Goal: Transaction & Acquisition: Subscribe to service/newsletter

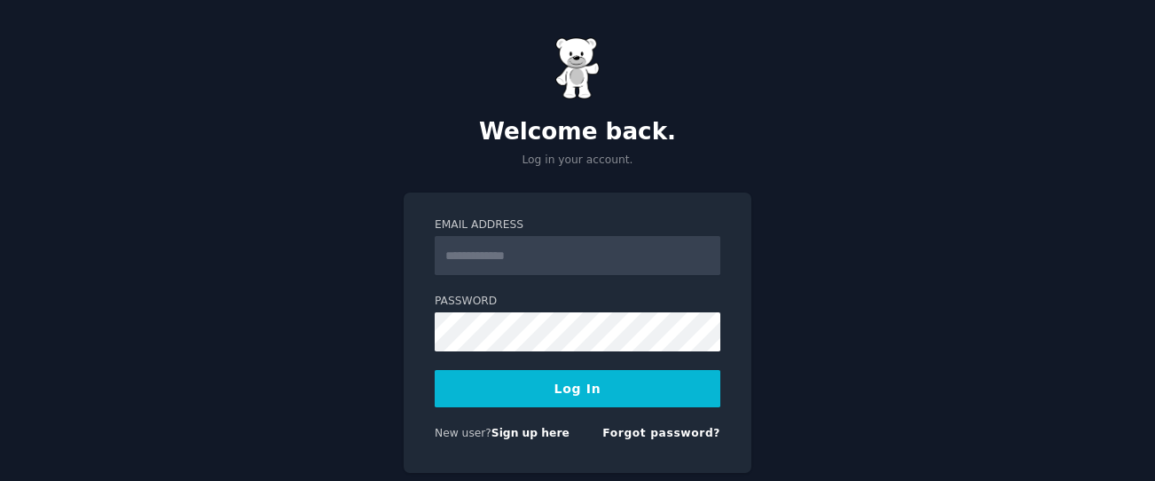
click at [482, 259] on input "Email Address" at bounding box center [578, 255] width 286 height 39
click at [0, 480] on com-1password-button at bounding box center [0, 481] width 0 height 0
click at [546, 255] on input "Email Address" at bounding box center [578, 255] width 286 height 39
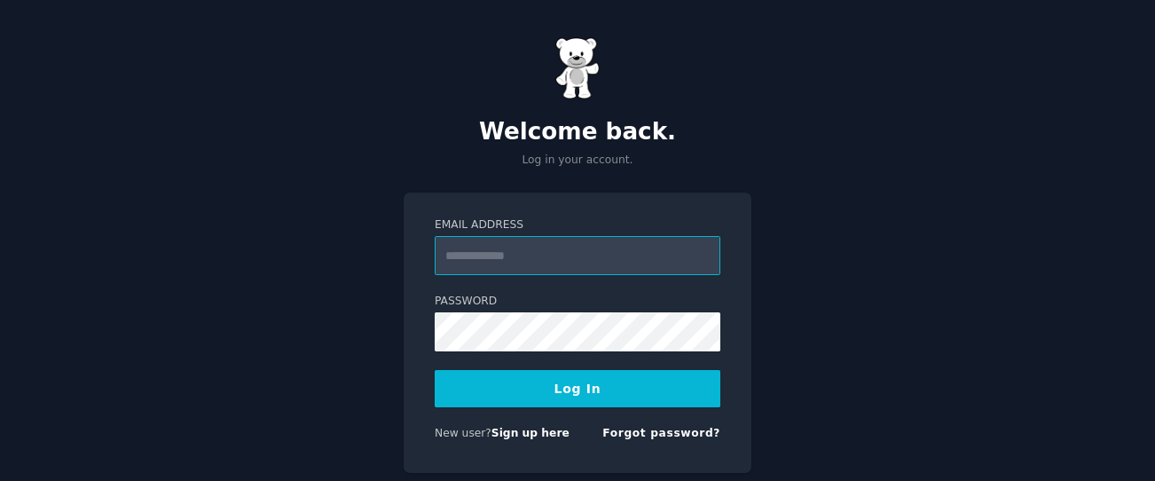
click at [545, 255] on input "Email Address" at bounding box center [578, 255] width 286 height 39
click at [554, 302] on label "Password" at bounding box center [578, 302] width 286 height 16
click at [509, 431] on link "Sign up here" at bounding box center [530, 433] width 78 height 12
click at [511, 266] on input "Email Address" at bounding box center [578, 255] width 286 height 39
click at [687, 435] on link "Forgot password?" at bounding box center [661, 433] width 118 height 12
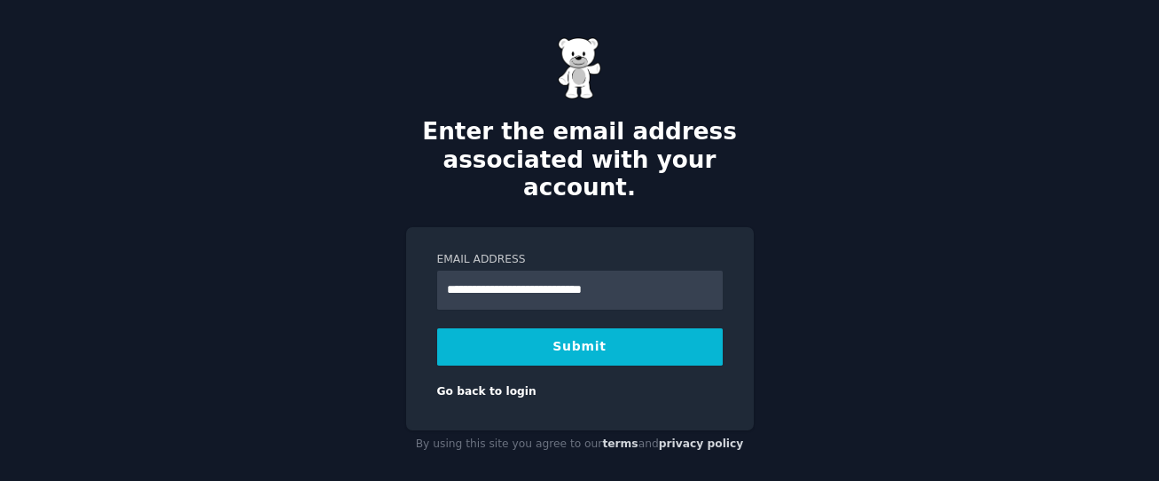
type input "**********"
click at [713, 328] on button "Submit" at bounding box center [580, 346] width 286 height 37
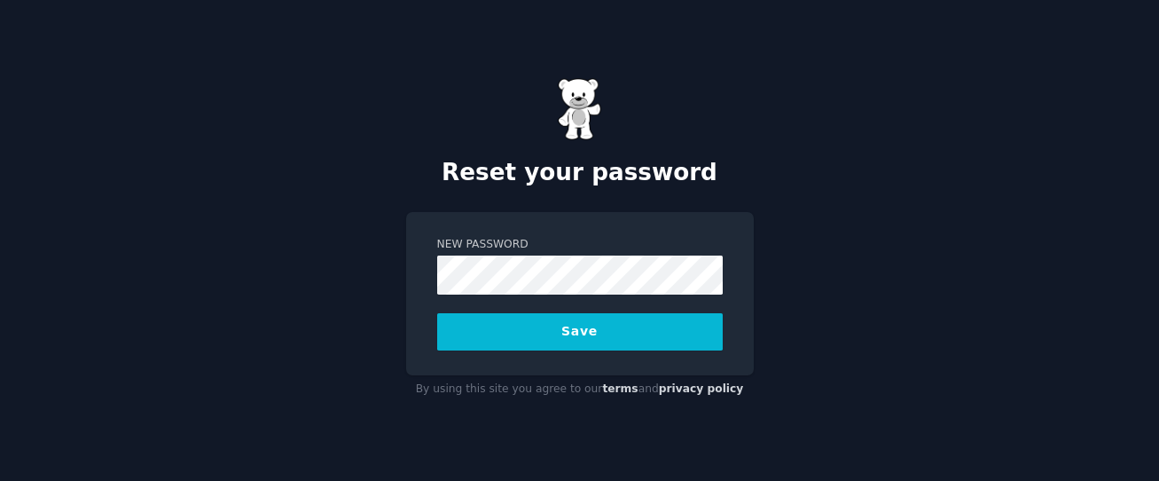
click at [646, 342] on button "Save" at bounding box center [580, 331] width 286 height 37
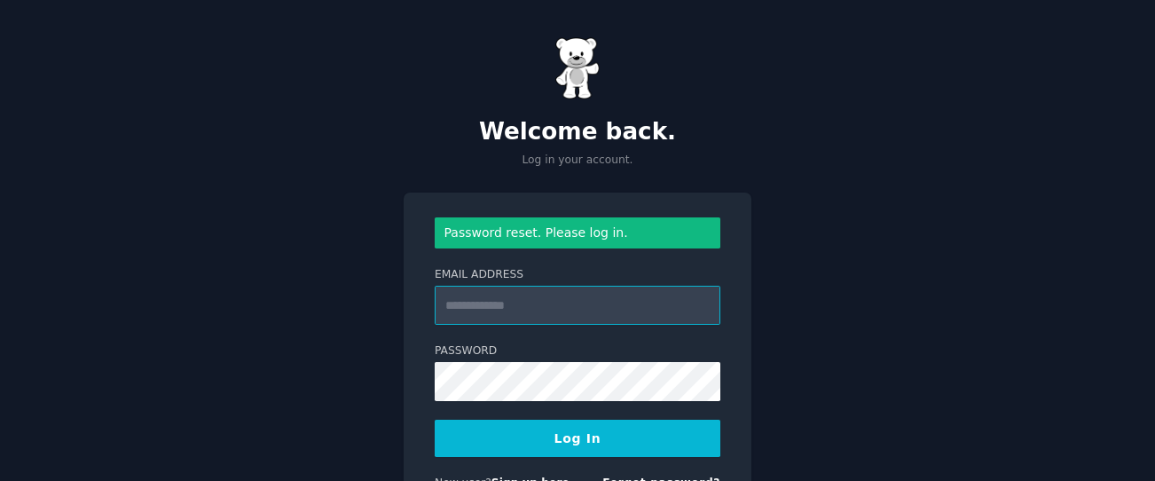
click at [532, 301] on input "Email Address" at bounding box center [578, 305] width 286 height 39
type input "**********"
click at [615, 436] on button "Log In" at bounding box center [578, 437] width 286 height 37
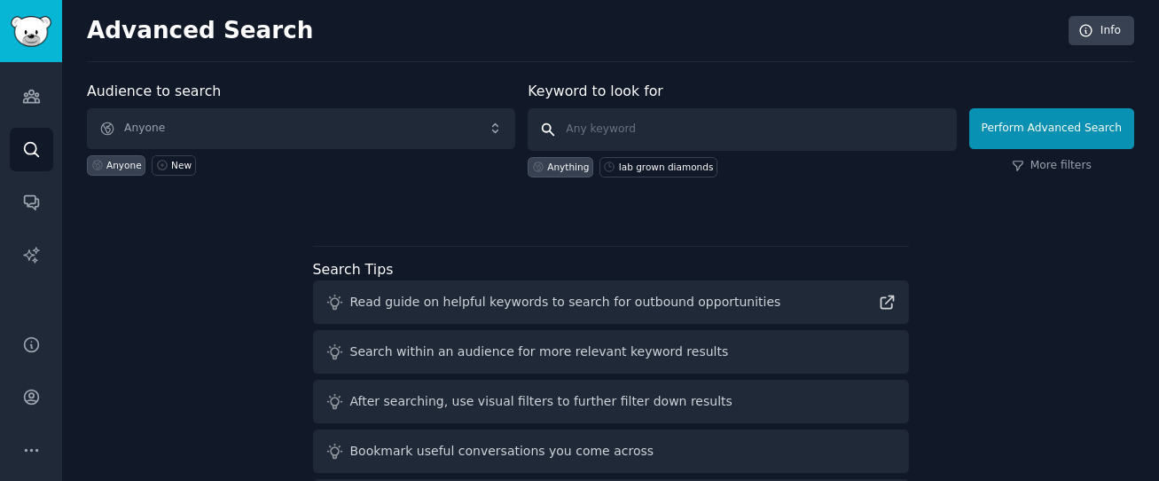
click at [619, 124] on input "text" at bounding box center [742, 129] width 428 height 43
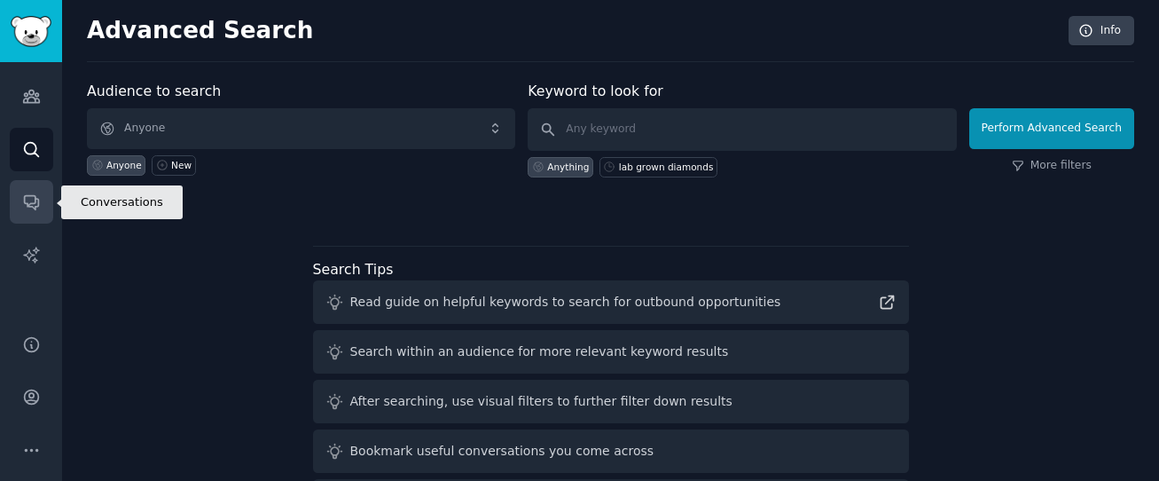
click at [44, 199] on link "Conversations" at bounding box center [31, 201] width 43 height 43
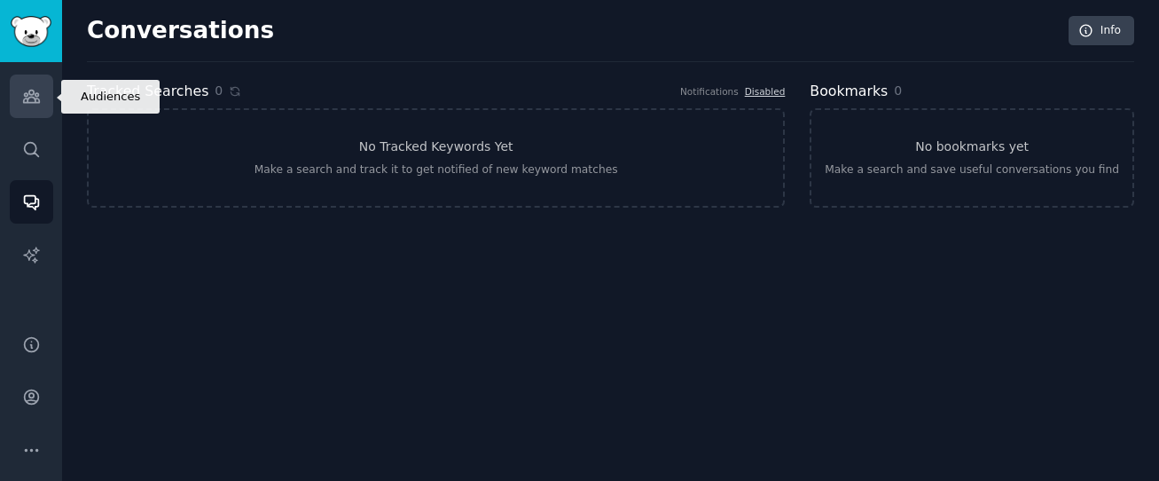
click at [20, 95] on link "Audiences" at bounding box center [31, 95] width 43 height 43
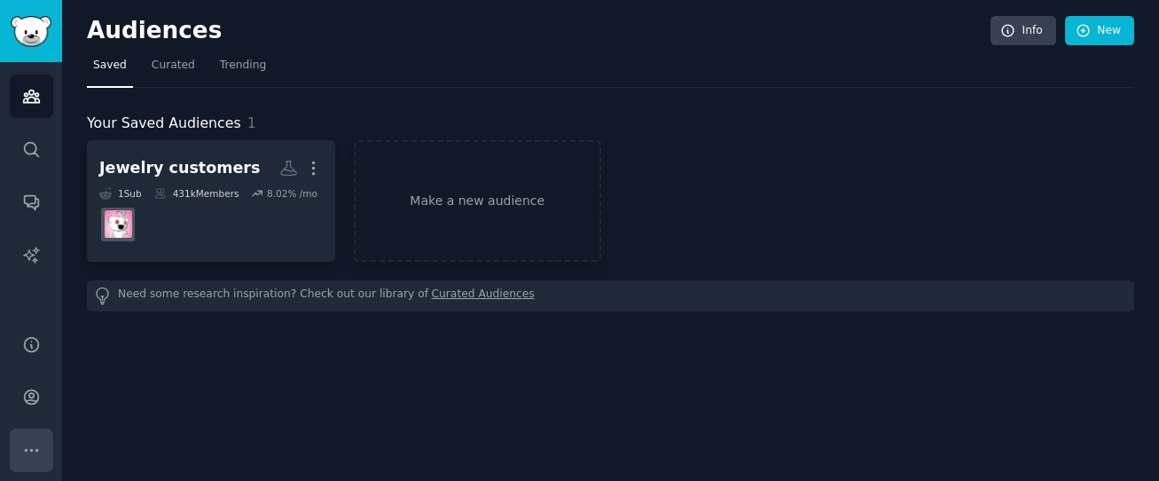
click at [35, 442] on icon "Sidebar" at bounding box center [31, 450] width 19 height 19
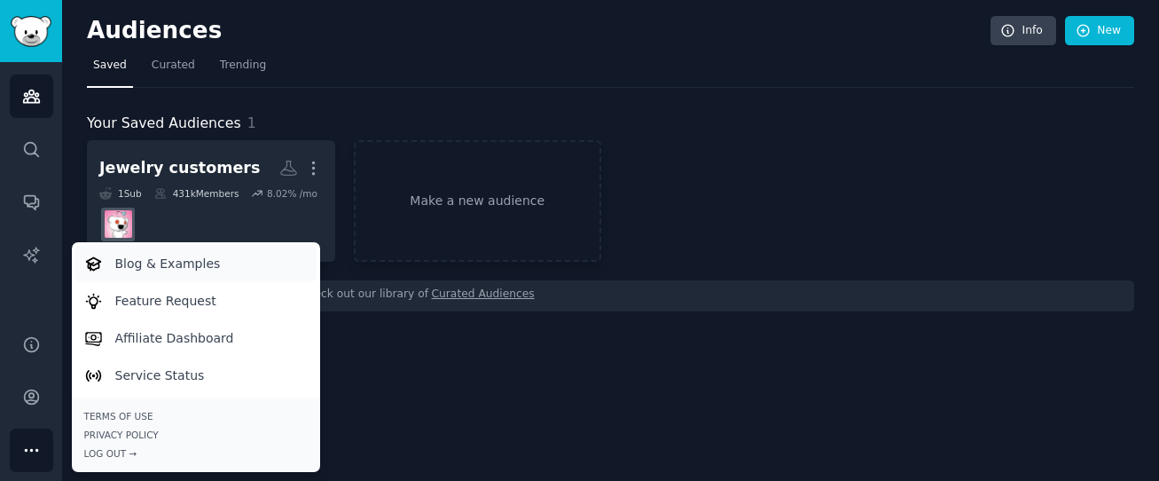
click at [186, 262] on p "Blog & Examples" at bounding box center [168, 264] width 106 height 19
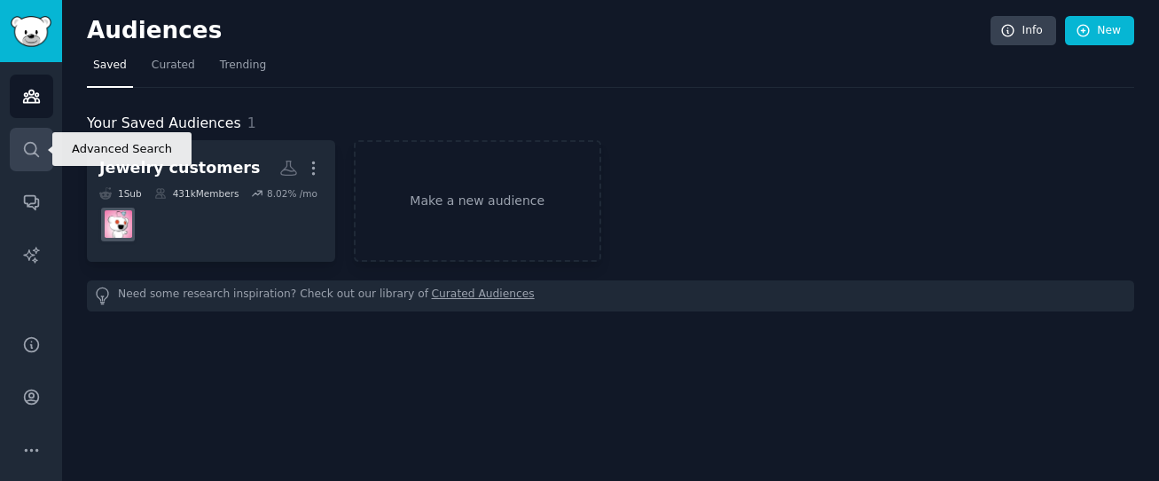
click at [24, 152] on icon "Sidebar" at bounding box center [31, 149] width 19 height 19
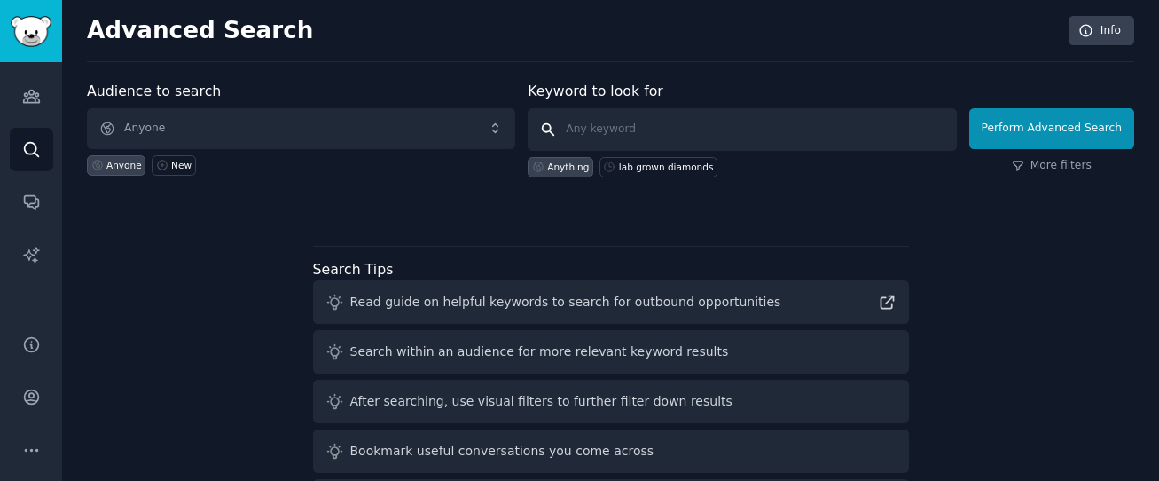
click at [644, 121] on input "text" at bounding box center [742, 129] width 428 height 43
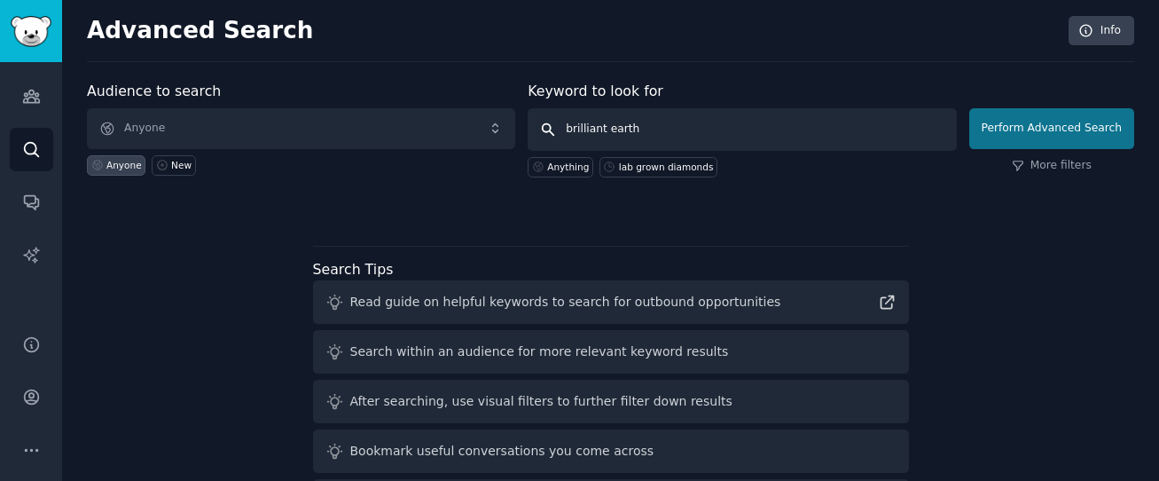
type input "brilliant earth"
click at [1008, 136] on button "Perform Advanced Search" at bounding box center [1051, 128] width 165 height 41
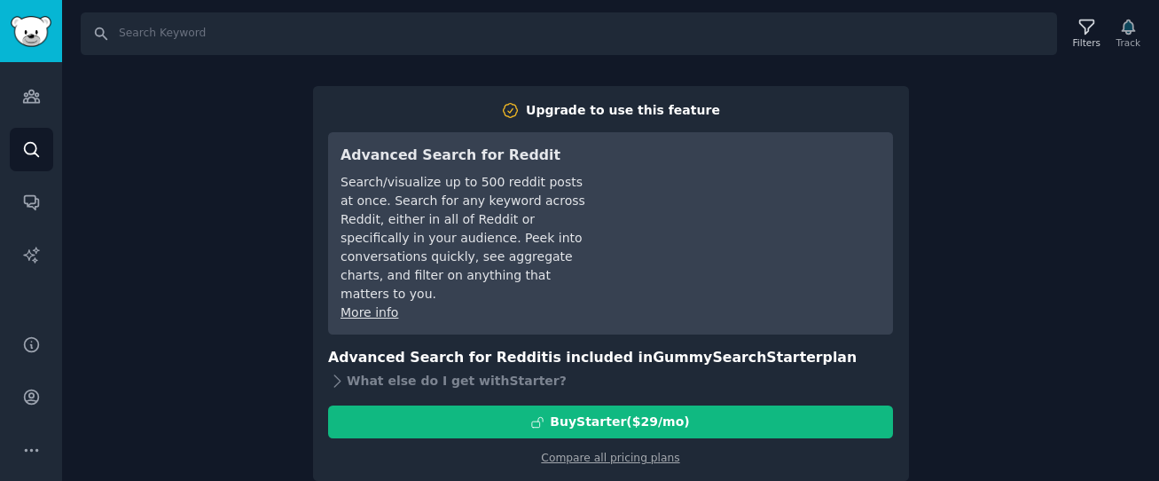
click at [170, 305] on div "Search Filters Track Upgrade to use this feature Advanced Search for Reddit Sea…" at bounding box center [610, 240] width 1097 height 481
click at [273, 145] on div "Search Filters Track Upgrade to use this feature Advanced Search for Reddit Sea…" at bounding box center [610, 240] width 1097 height 481
click at [302, 35] on input "Search" at bounding box center [569, 33] width 976 height 43
type input "brilliant earth"
click at [32, 153] on icon "Sidebar" at bounding box center [31, 149] width 14 height 14
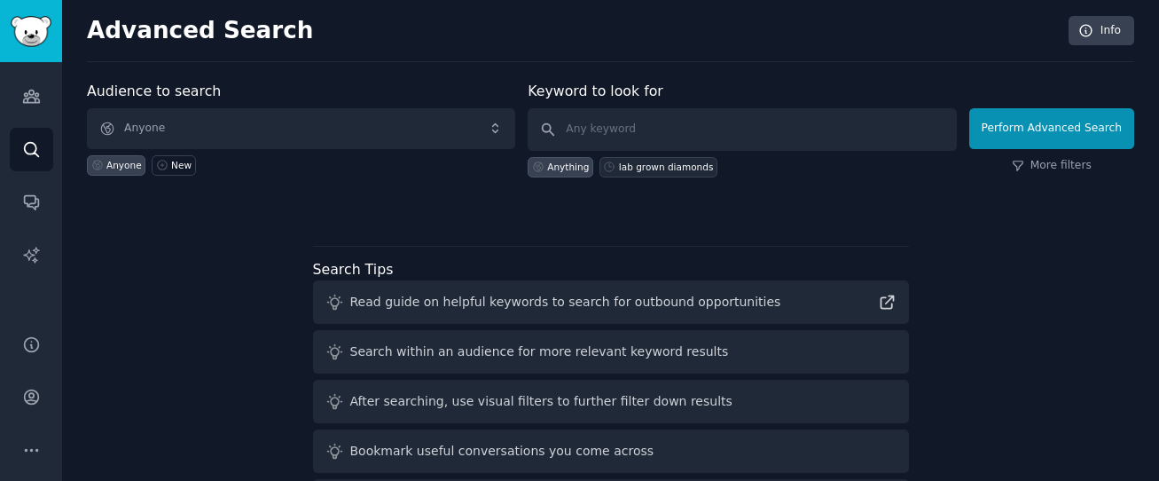
click at [646, 166] on div "lab grown diamonds" at bounding box center [666, 167] width 95 height 12
type input "lab grown diamonds"
click at [562, 164] on div "Anything" at bounding box center [568, 167] width 42 height 12
click at [685, 130] on input "text" at bounding box center [742, 129] width 428 height 43
type input "brilliant earth"
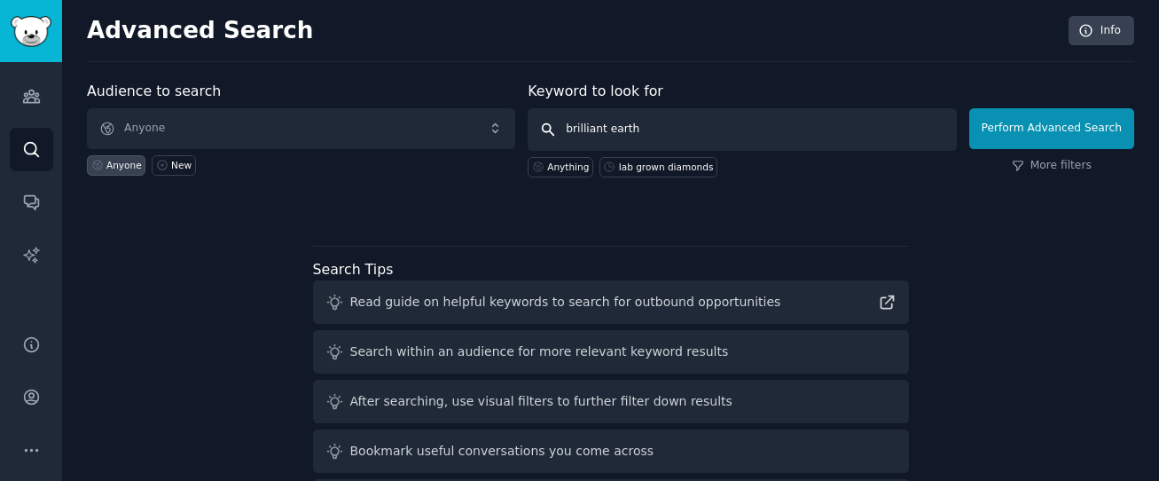
click button "Perform Advanced Search" at bounding box center [1051, 128] width 165 height 41
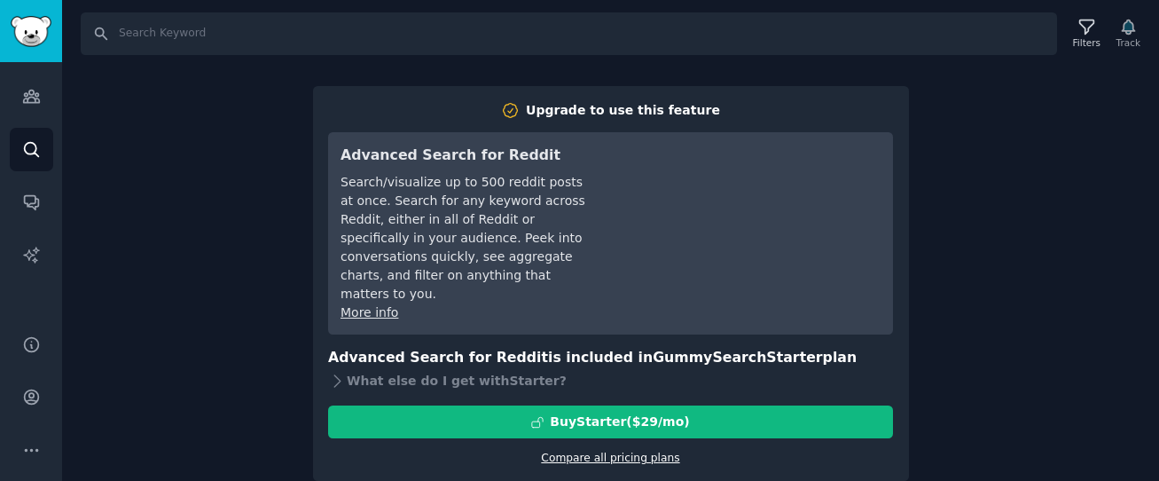
click at [611, 451] on link "Compare all pricing plans" at bounding box center [610, 457] width 138 height 12
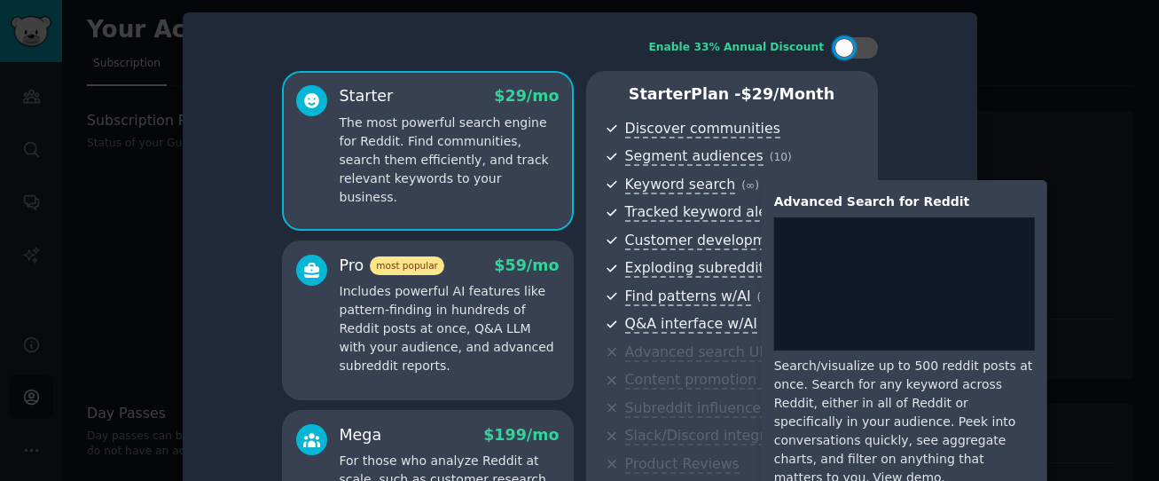
click at [655, 353] on span "Advanced search UI" at bounding box center [694, 352] width 138 height 19
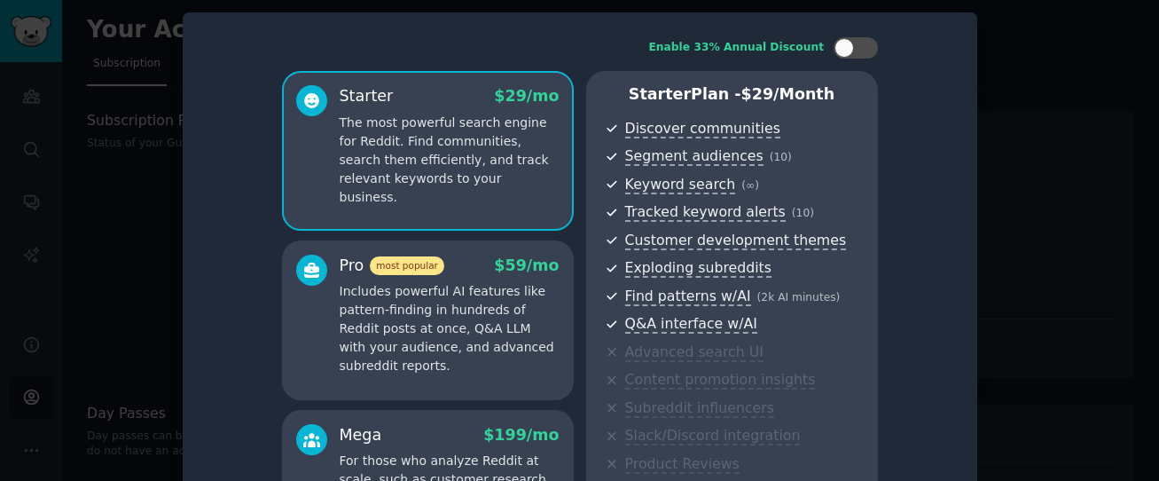
click at [458, 341] on p "Includes powerful AI features like pattern-finding in hundreds of Reddit posts …" at bounding box center [450, 328] width 220 height 93
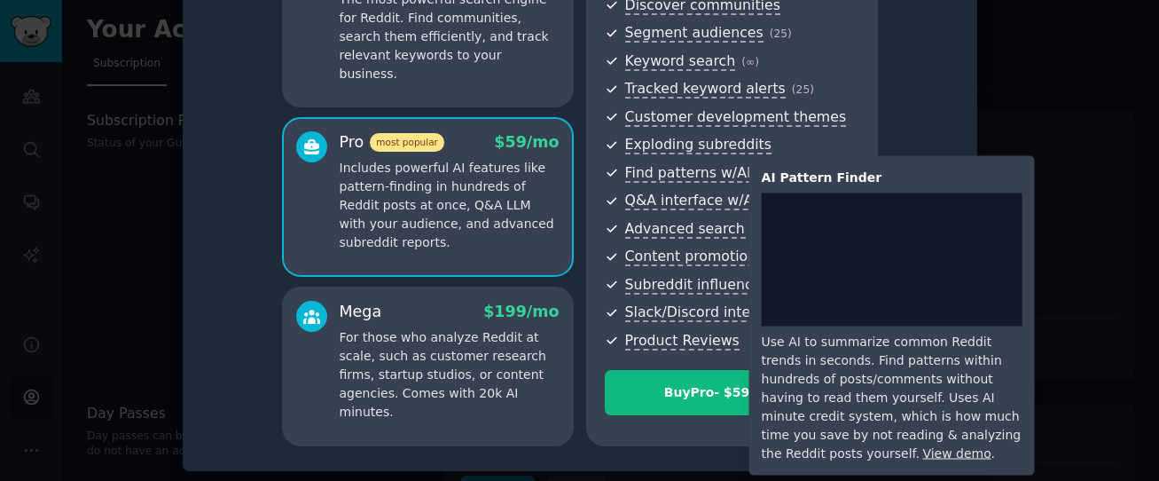
scroll to position [126, 0]
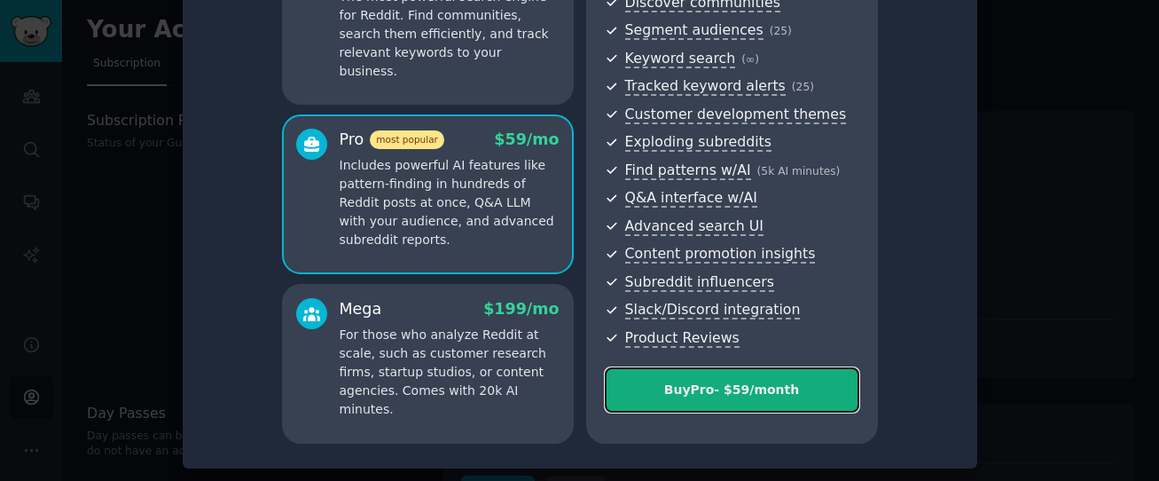
click at [711, 406] on button "Buy Pro - $ 59 /month" at bounding box center [732, 389] width 255 height 45
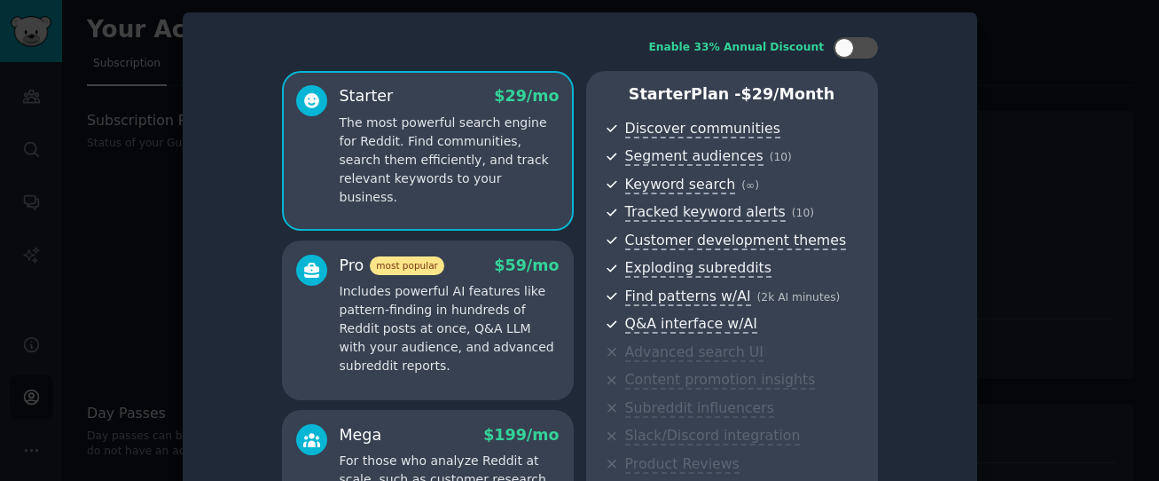
click at [12, 29] on div at bounding box center [579, 240] width 1159 height 481
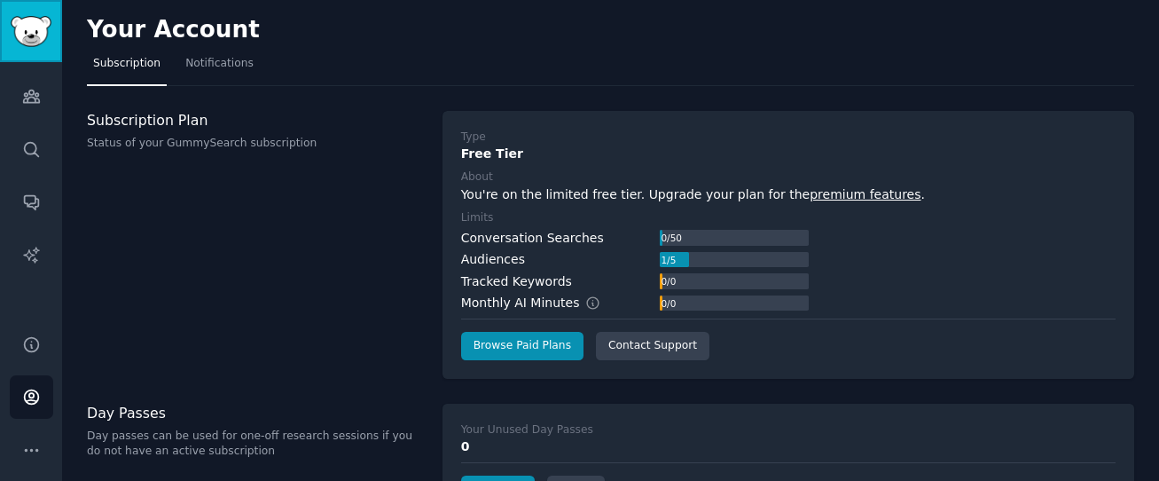
click at [27, 22] on img "Sidebar" at bounding box center [31, 31] width 41 height 31
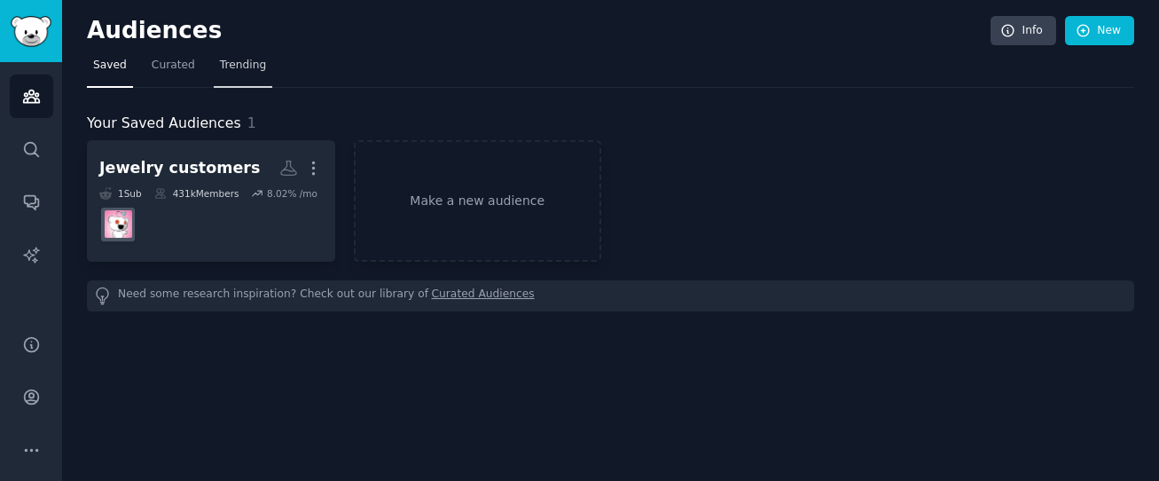
click at [223, 71] on span "Trending" at bounding box center [243, 66] width 46 height 16
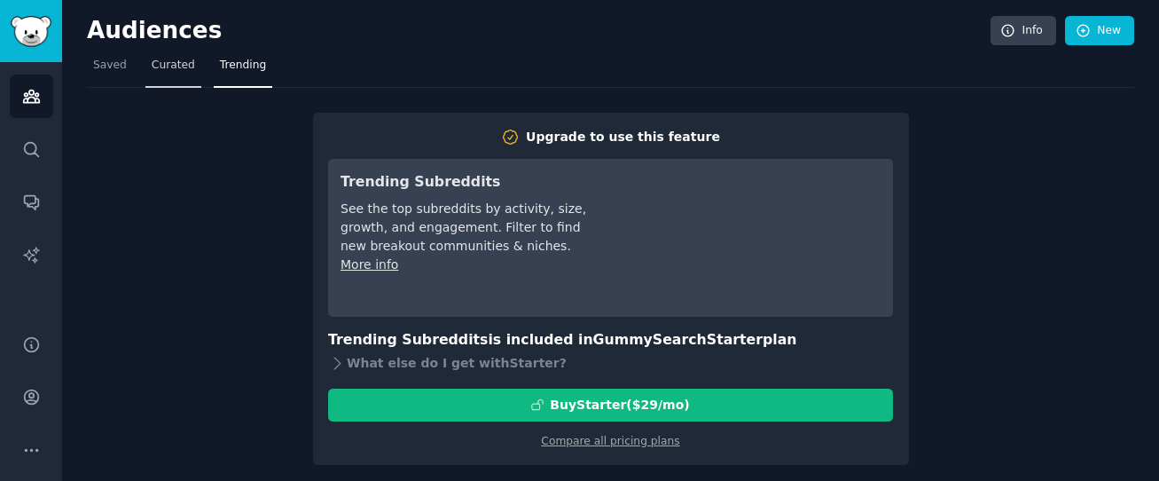
click at [172, 61] on span "Curated" at bounding box center [173, 66] width 43 height 16
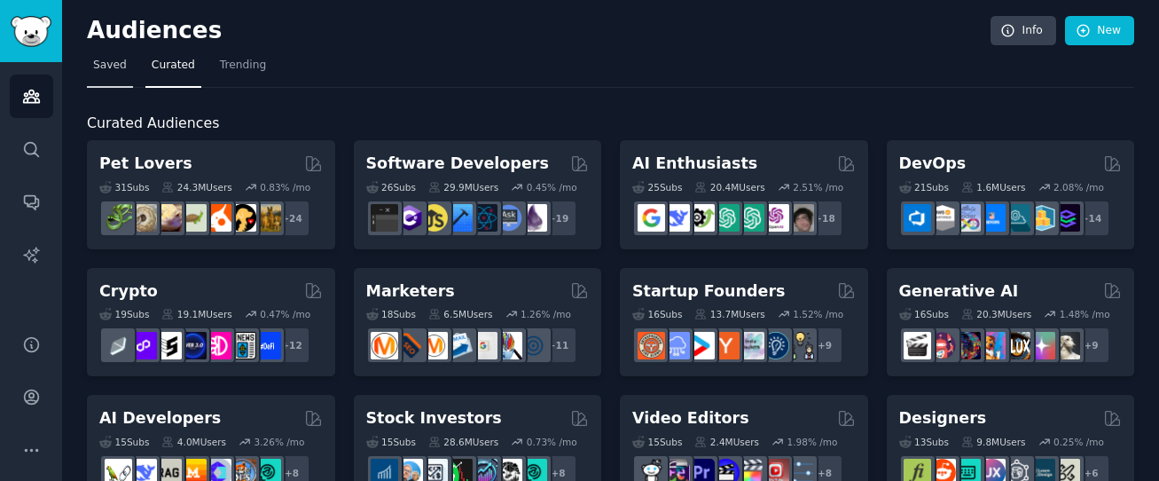
click at [99, 68] on span "Saved" at bounding box center [110, 66] width 34 height 16
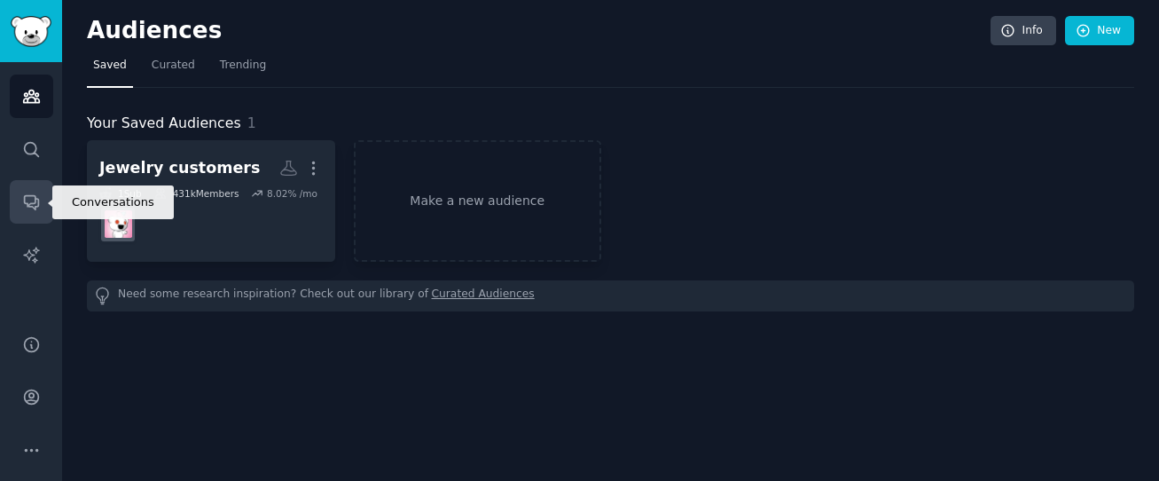
click at [38, 207] on icon "Sidebar" at bounding box center [31, 201] width 19 height 19
